Goal: Task Accomplishment & Management: Use online tool/utility

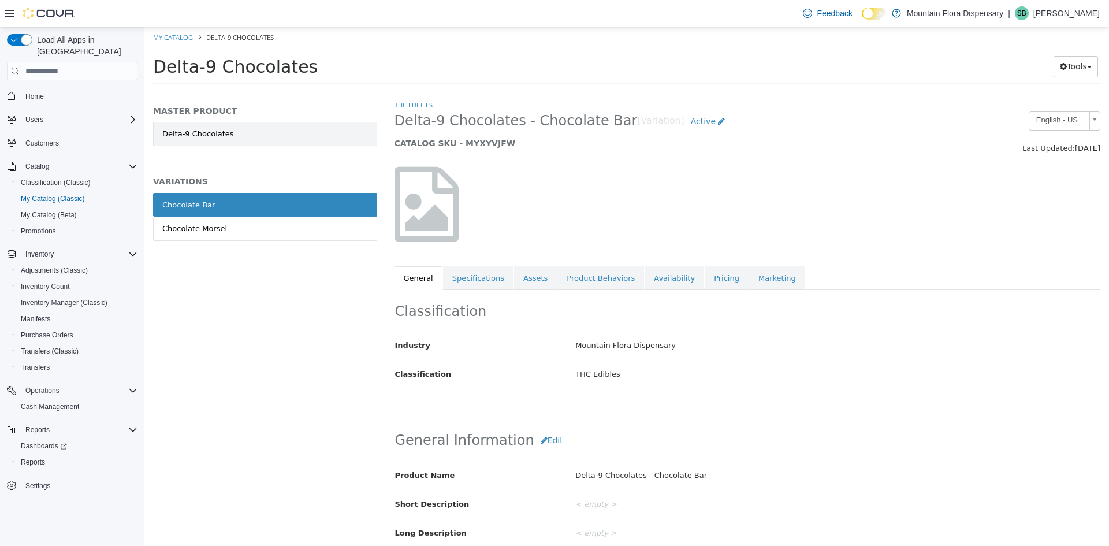
click at [347, 132] on link "Delta-9 Chocolates" at bounding box center [265, 134] width 224 height 24
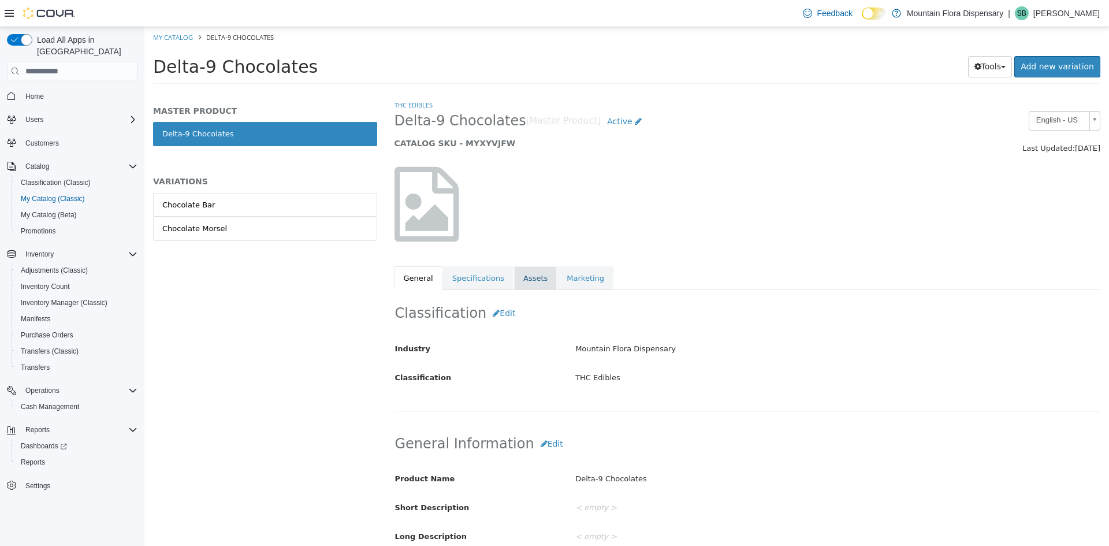
click at [531, 269] on link "Assets" at bounding box center [535, 278] width 43 height 24
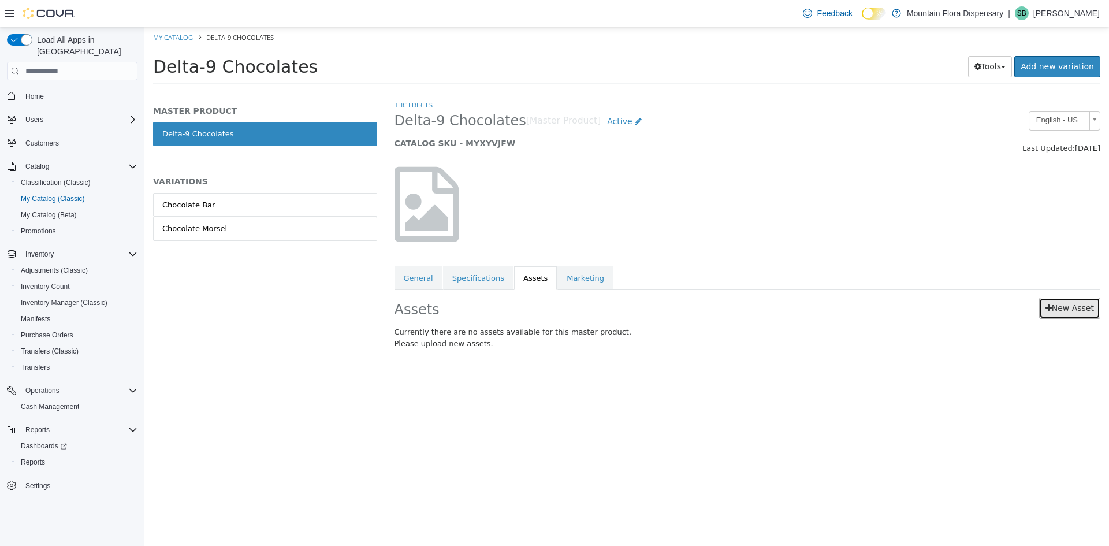
click at [1081, 302] on link "New Asset" at bounding box center [1069, 307] width 61 height 21
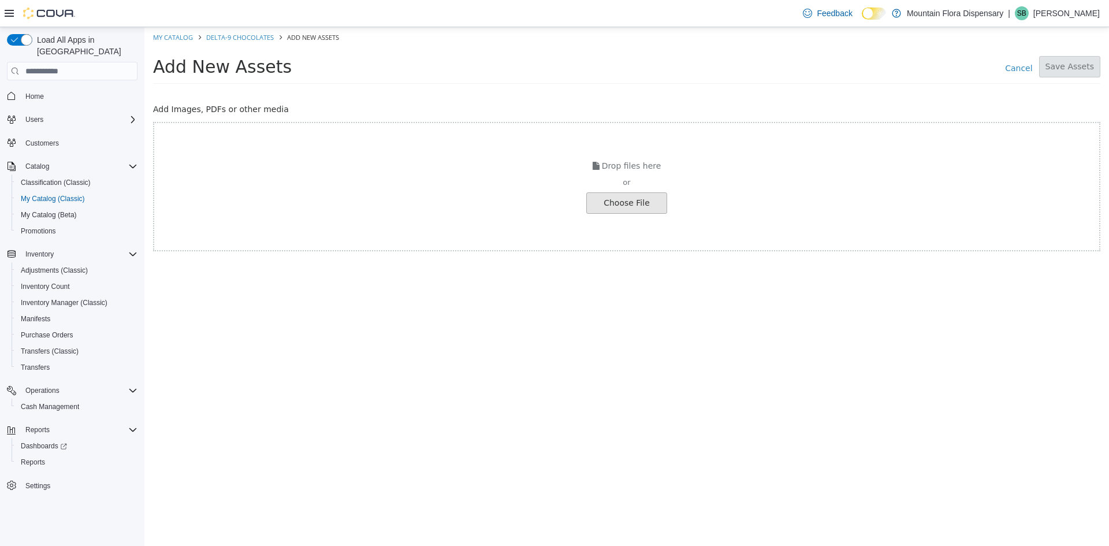
click at [628, 213] on input "file" at bounding box center [21, 203] width 1289 height 20
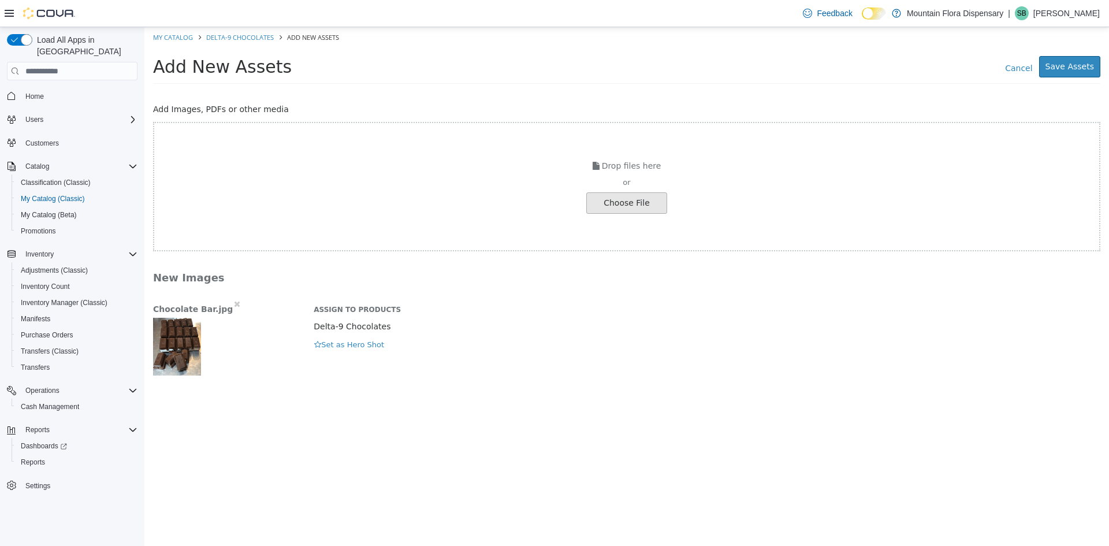
click at [636, 204] on input "file" at bounding box center [21, 203] width 1289 height 20
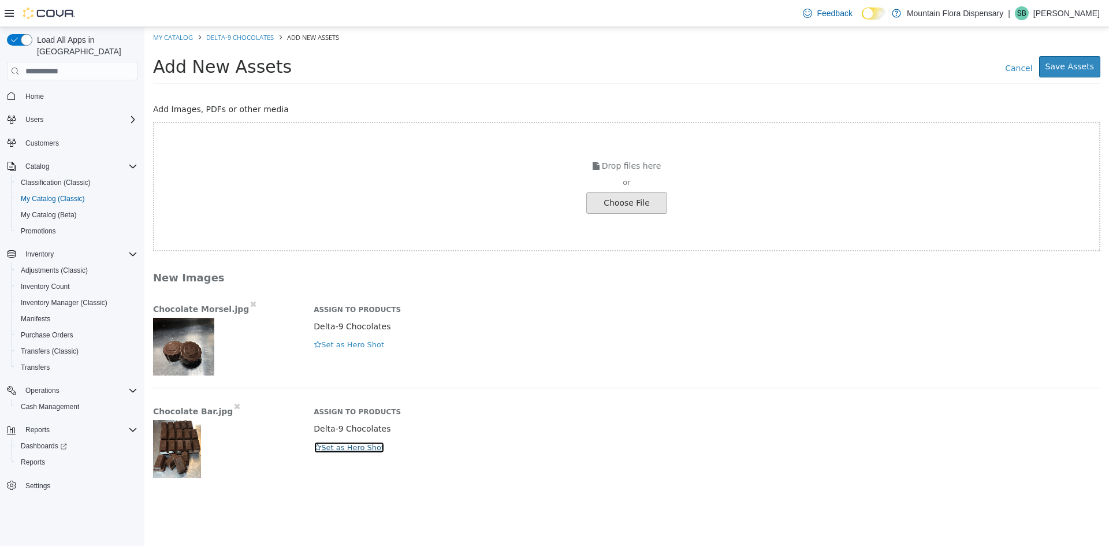
click at [349, 444] on button "Set as Hero Shot" at bounding box center [349, 447] width 71 height 13
click at [1088, 61] on button "Save Assets" at bounding box center [1069, 66] width 61 height 21
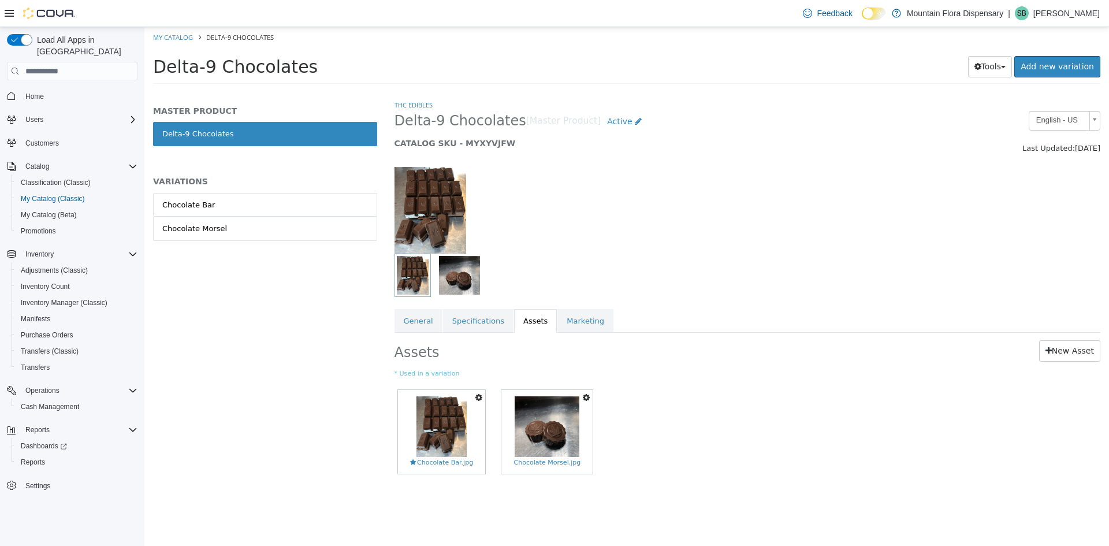
click at [475, 393] on button "button" at bounding box center [478, 398] width 13 height 16
click at [435, 414] on link "Copy to Variations" at bounding box center [436, 418] width 97 height 16
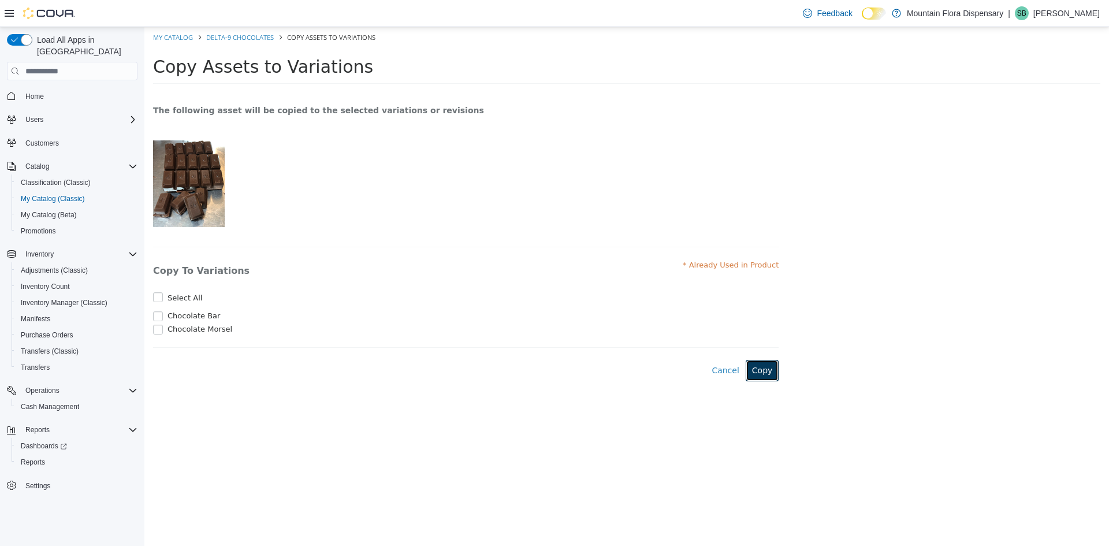
click at [769, 372] on button "Copy" at bounding box center [762, 370] width 33 height 21
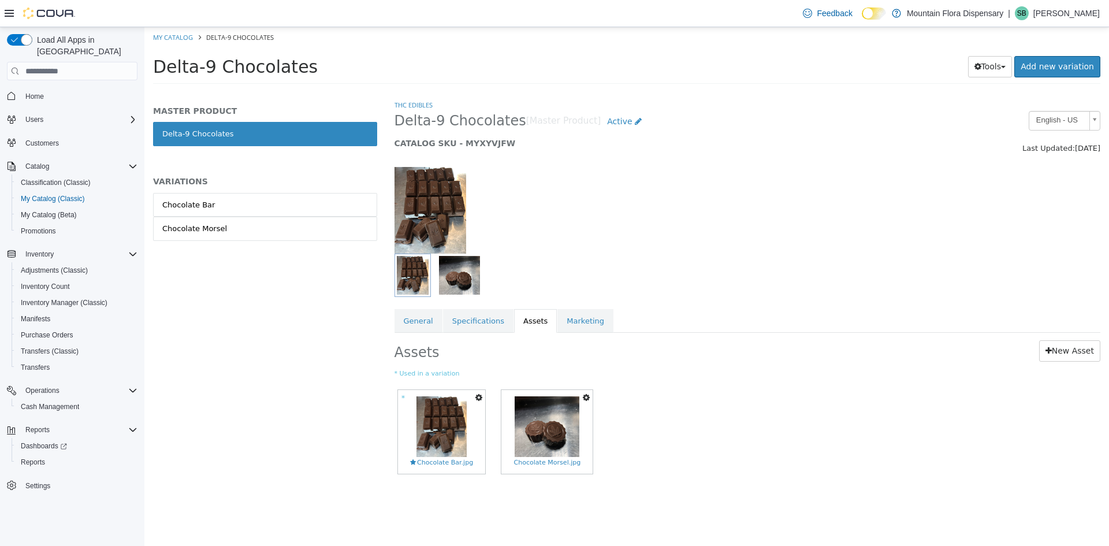
click at [583, 395] on icon "button" at bounding box center [586, 397] width 7 height 8
click at [543, 421] on link "Copy to Variations" at bounding box center [543, 418] width 97 height 16
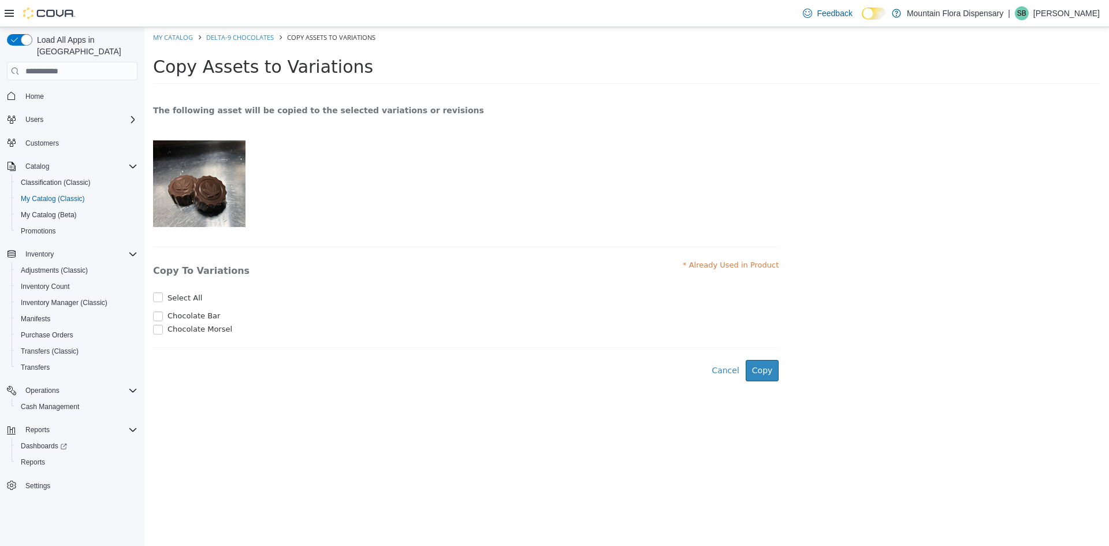
click at [175, 333] on span "Chocolate Morsel" at bounding box center [199, 329] width 65 height 9
click at [766, 375] on button "Copy" at bounding box center [762, 370] width 33 height 21
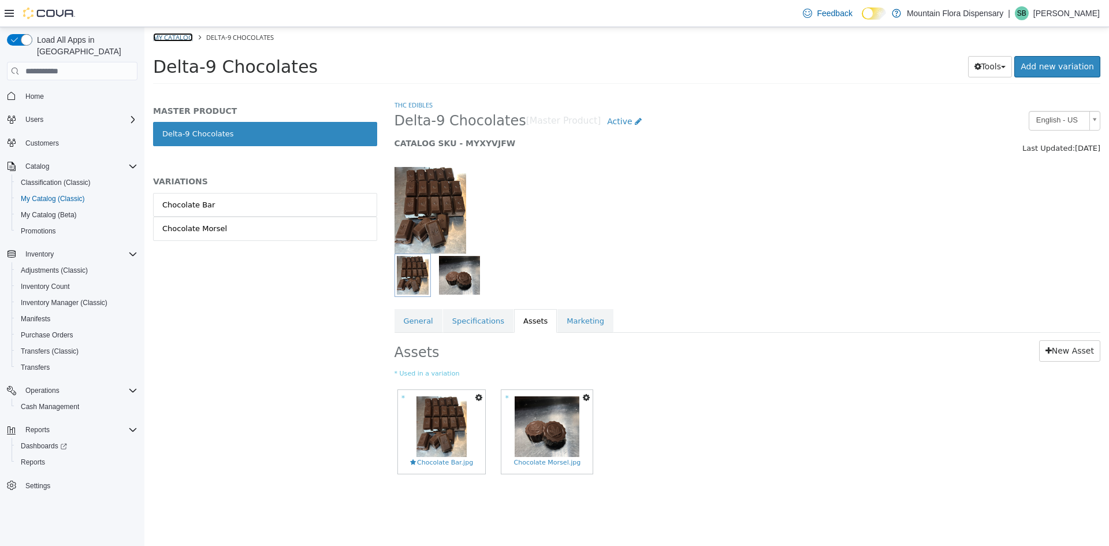
click at [183, 33] on link "My Catalog" at bounding box center [173, 37] width 40 height 9
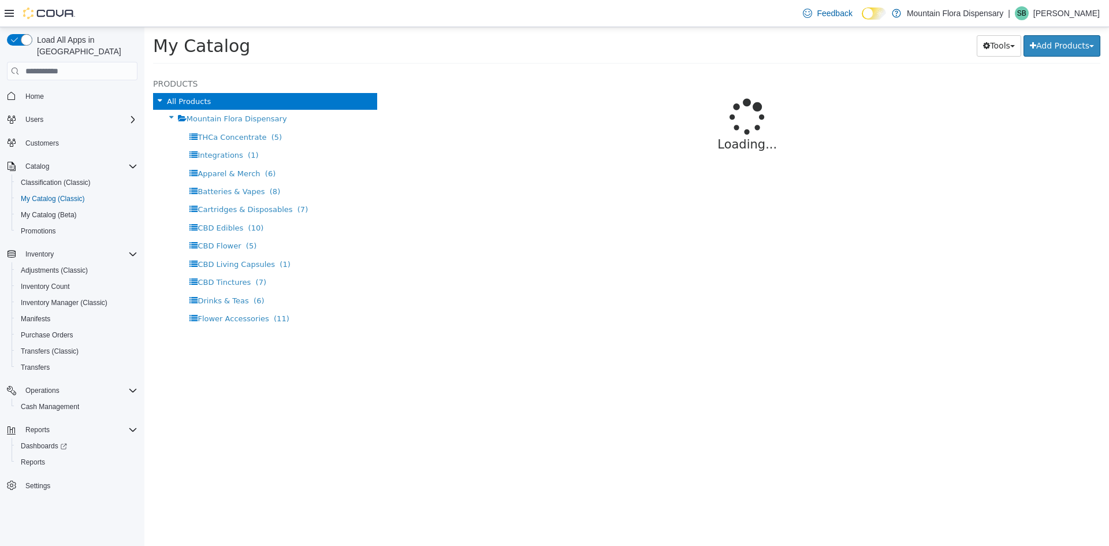
select select "**********"
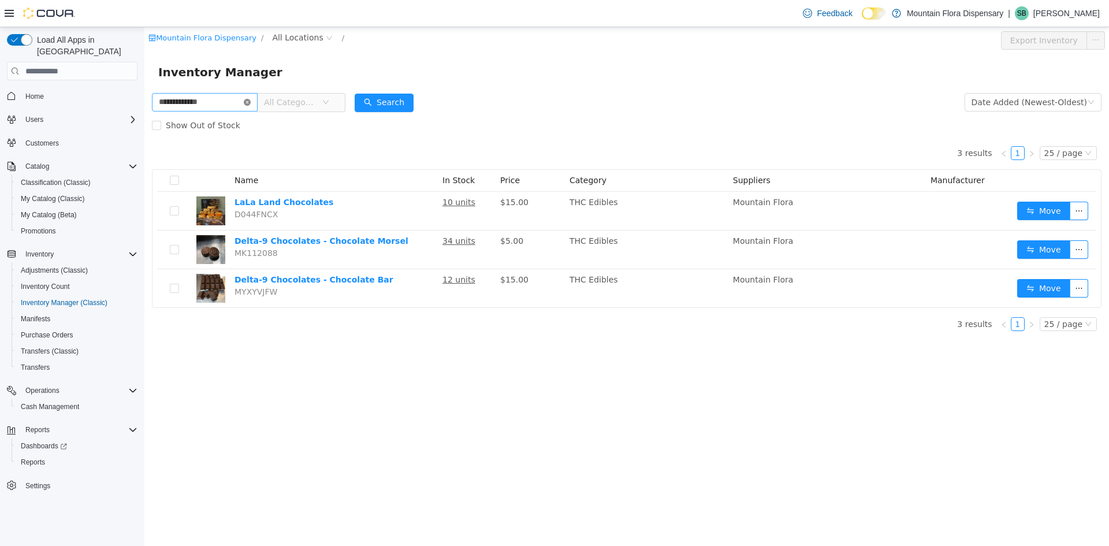
click at [251, 102] on icon "icon: close-circle" at bounding box center [247, 102] width 7 height 7
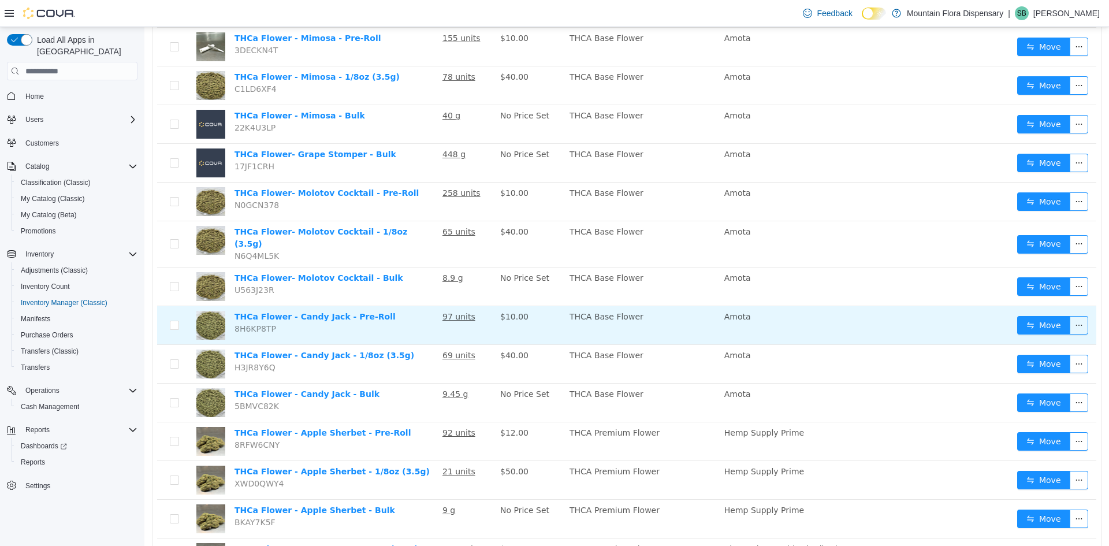
scroll to position [347, 0]
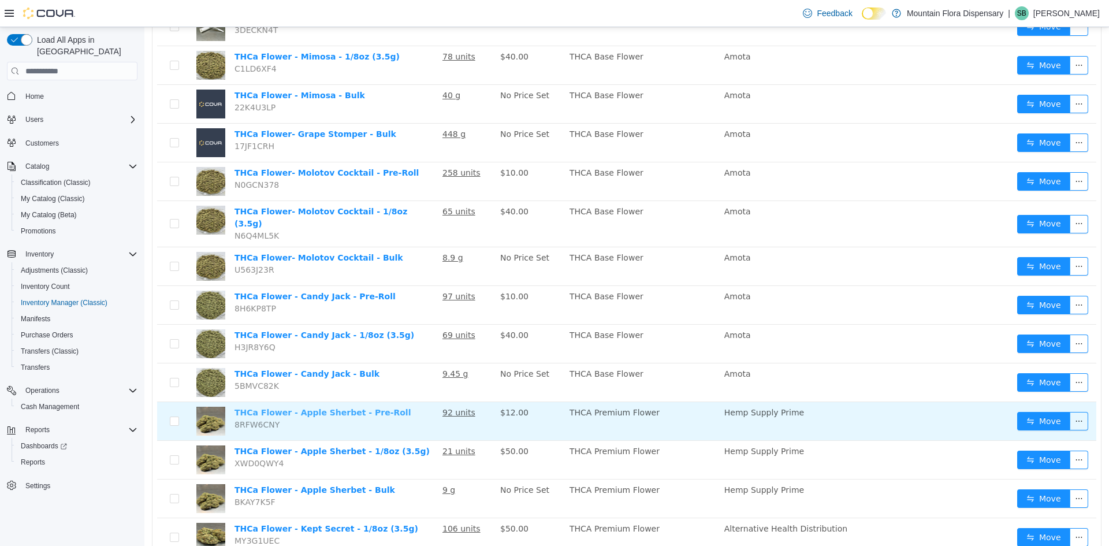
click at [334, 408] on link "THCa Flower - Apple Sherbet - Pre-Roll" at bounding box center [322, 412] width 176 height 9
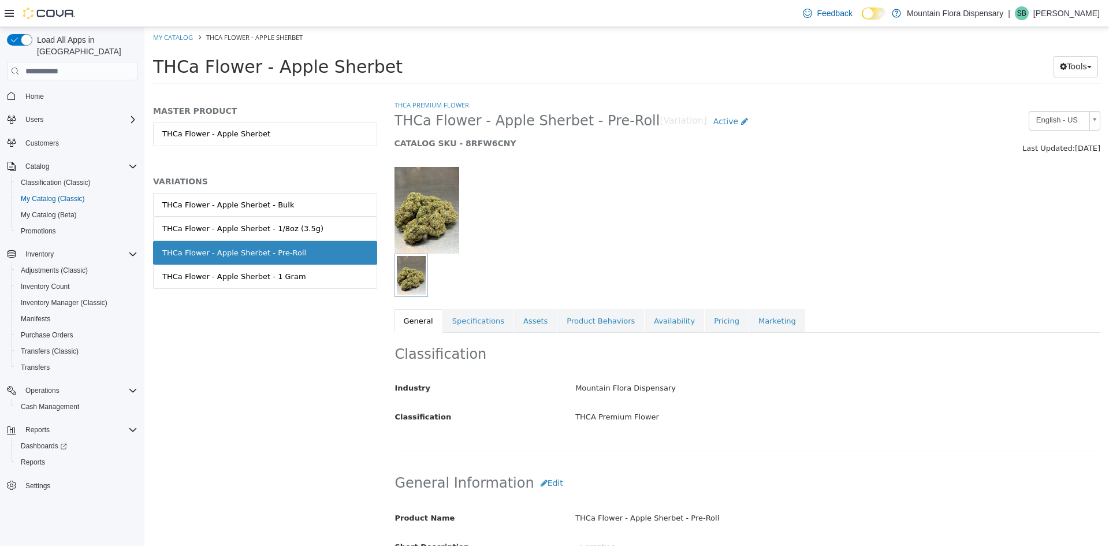
click at [422, 238] on img at bounding box center [426, 210] width 65 height 87
click at [420, 277] on img "button" at bounding box center [411, 275] width 29 height 39
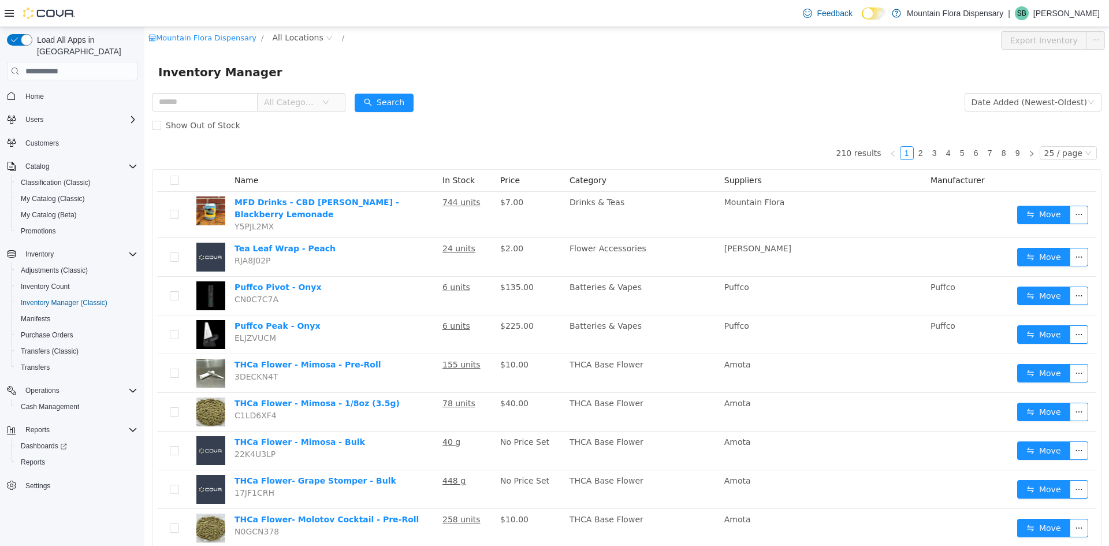
click at [517, 39] on div "Mountain Flora Dispensary / All Locations /" at bounding box center [546, 38] width 797 height 14
